Goal: Navigation & Orientation: Find specific page/section

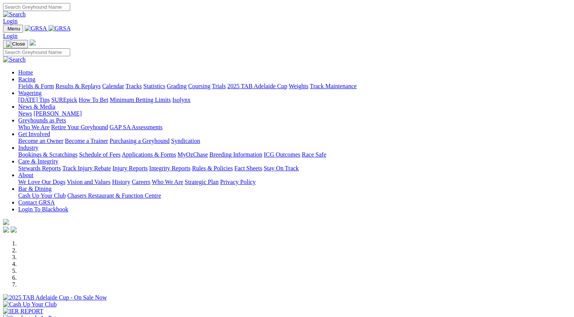
click at [77, 151] on link "Bookings & Scratchings" at bounding box center [47, 154] width 59 height 6
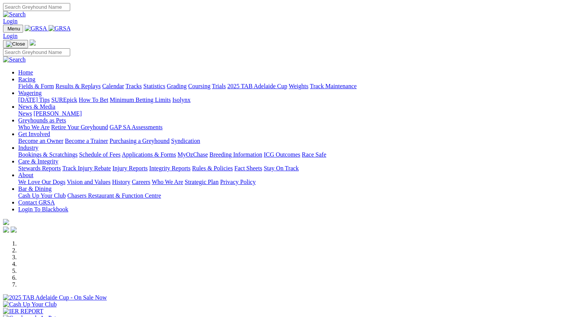
click at [32, 110] on link "News" at bounding box center [25, 113] width 14 height 6
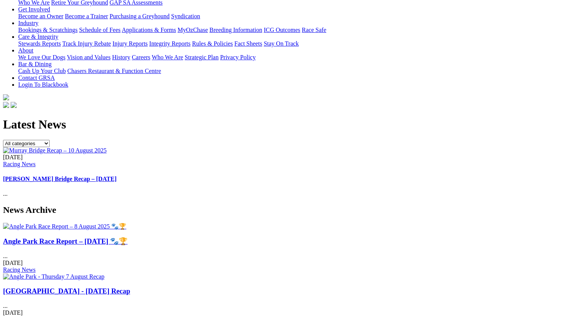
scroll to position [152, 0]
